Goal: Find specific fact: Find contact information

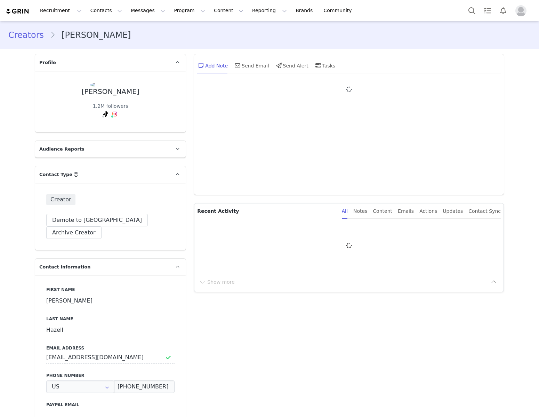
type input "+1 ([GEOGRAPHIC_DATA])"
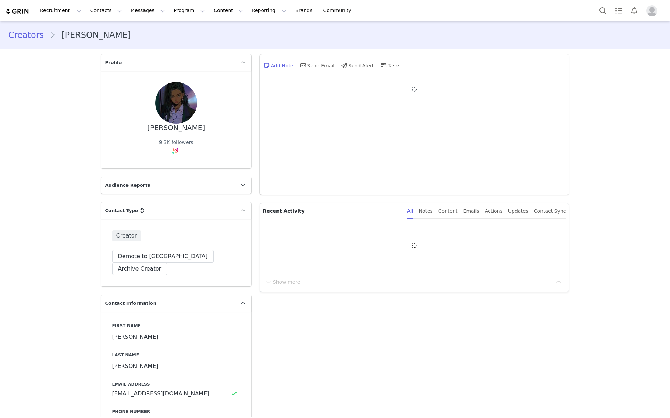
type input "+44 ([GEOGRAPHIC_DATA])"
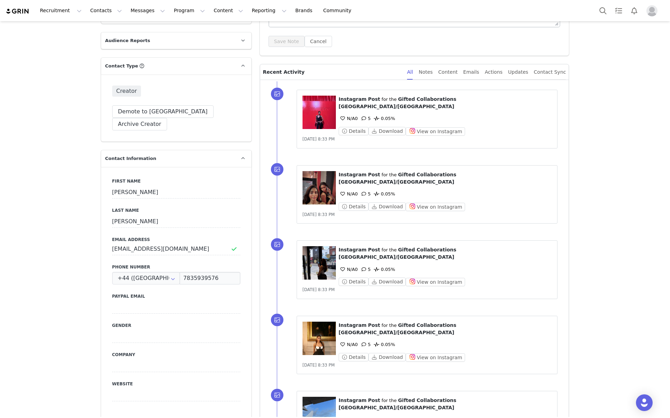
scroll to position [130, 0]
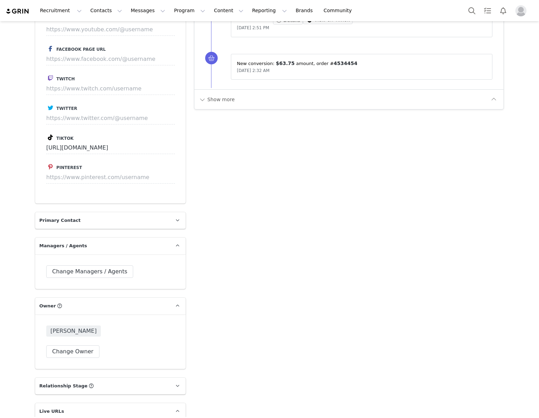
scroll to position [925, 0]
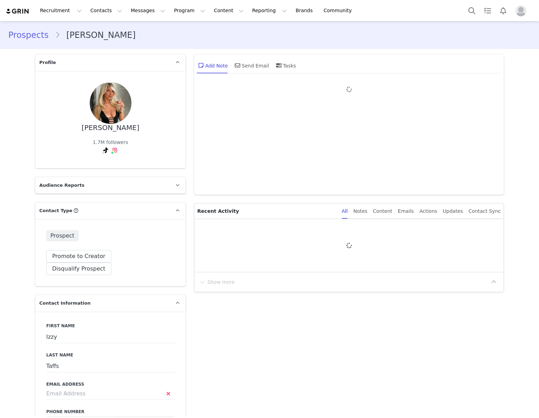
type input "+1 ([GEOGRAPHIC_DATA])"
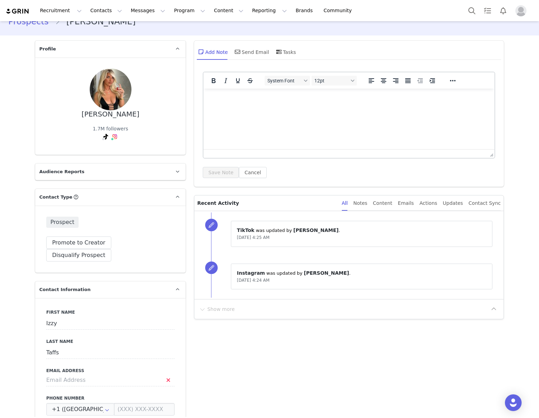
scroll to position [8, 0]
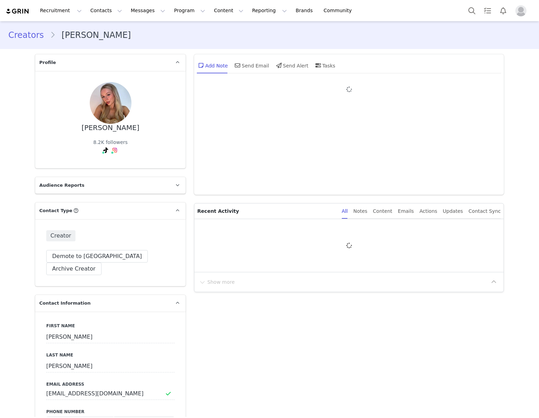
type input "+1 ([GEOGRAPHIC_DATA])"
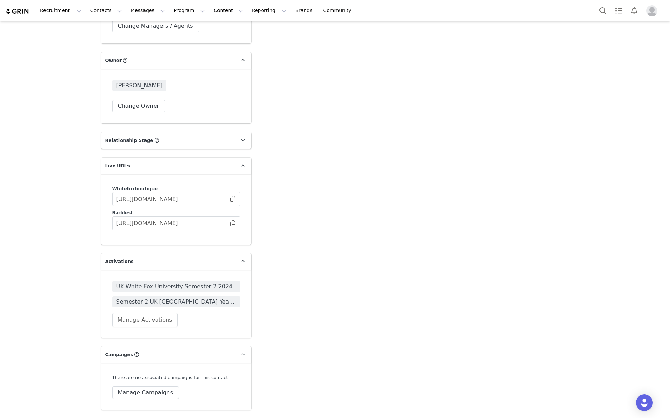
scroll to position [1027, 0]
